Goal: Task Accomplishment & Management: Manage account settings

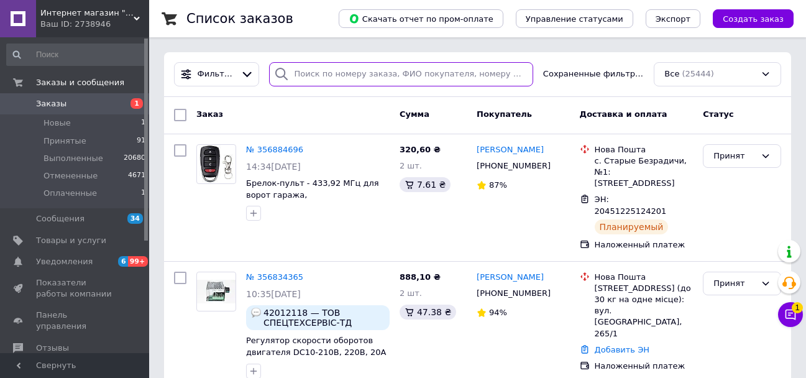
click at [318, 78] on input "search" at bounding box center [401, 74] width 264 height 24
paste input "102014"
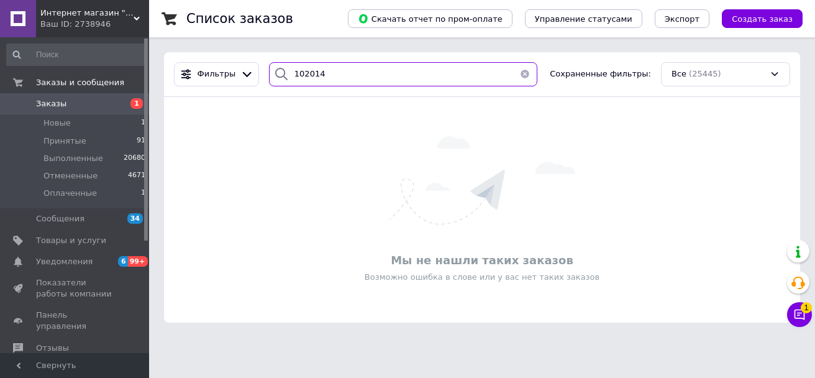
click at [339, 77] on input "102014" at bounding box center [403, 74] width 268 height 24
click at [340, 77] on input "102014" at bounding box center [403, 74] width 268 height 24
paste input "356761471"
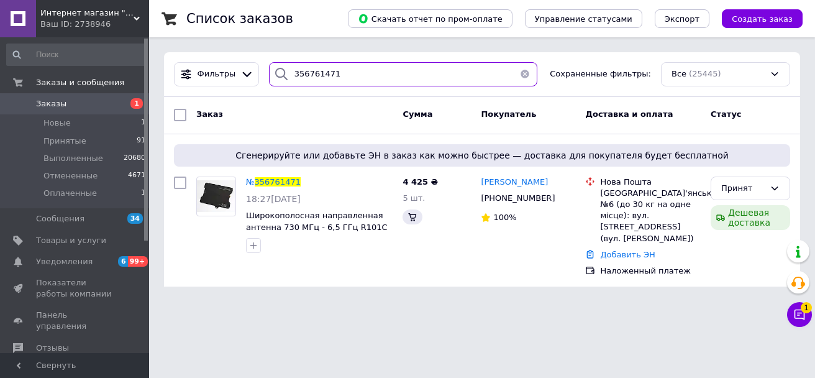
type input "356761471"
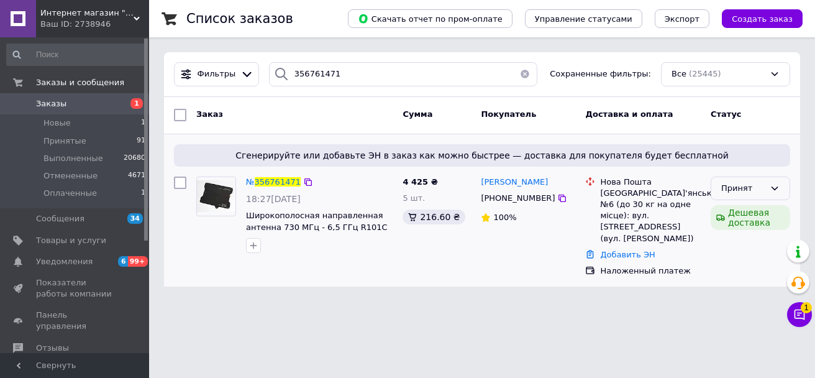
click at [752, 188] on div "Принят" at bounding box center [742, 188] width 43 height 13
click at [750, 237] on li "Отменен" at bounding box center [750, 236] width 78 height 23
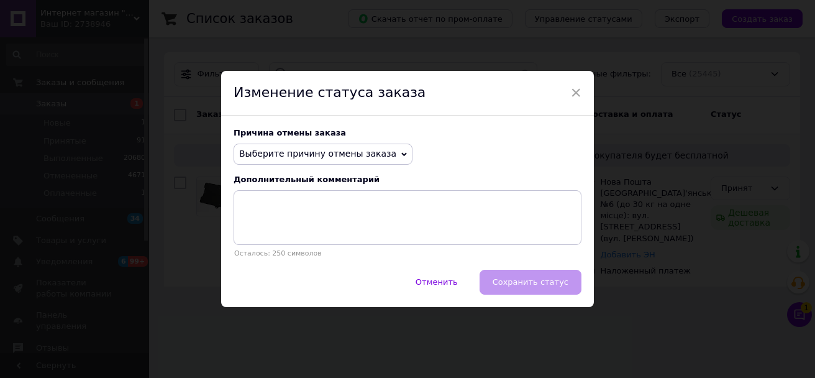
click at [360, 160] on span "Выберите причину отмены заказа" at bounding box center [323, 153] width 179 height 21
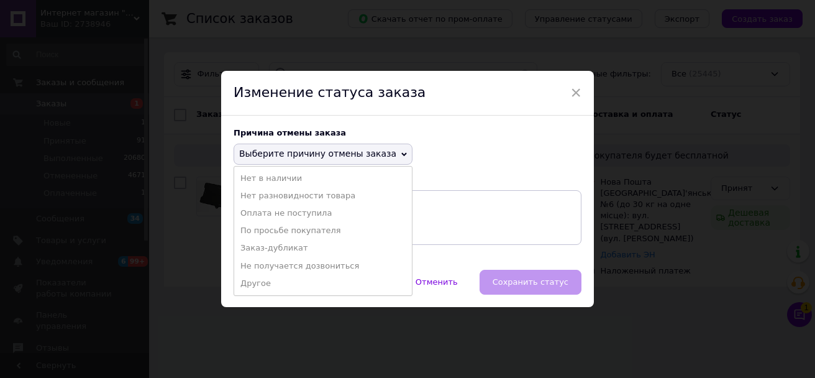
click at [317, 196] on li "Нет разновидности товара" at bounding box center [323, 195] width 178 height 17
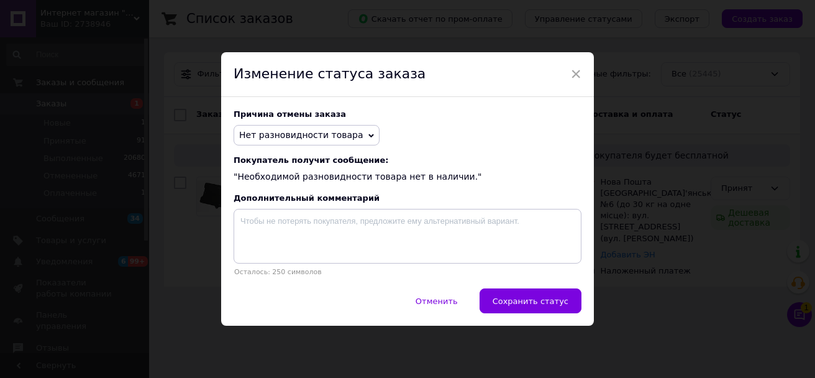
click at [520, 302] on span "Сохранить статус" at bounding box center [530, 300] width 76 height 9
